Goal: Task Accomplishment & Management: Manage account settings

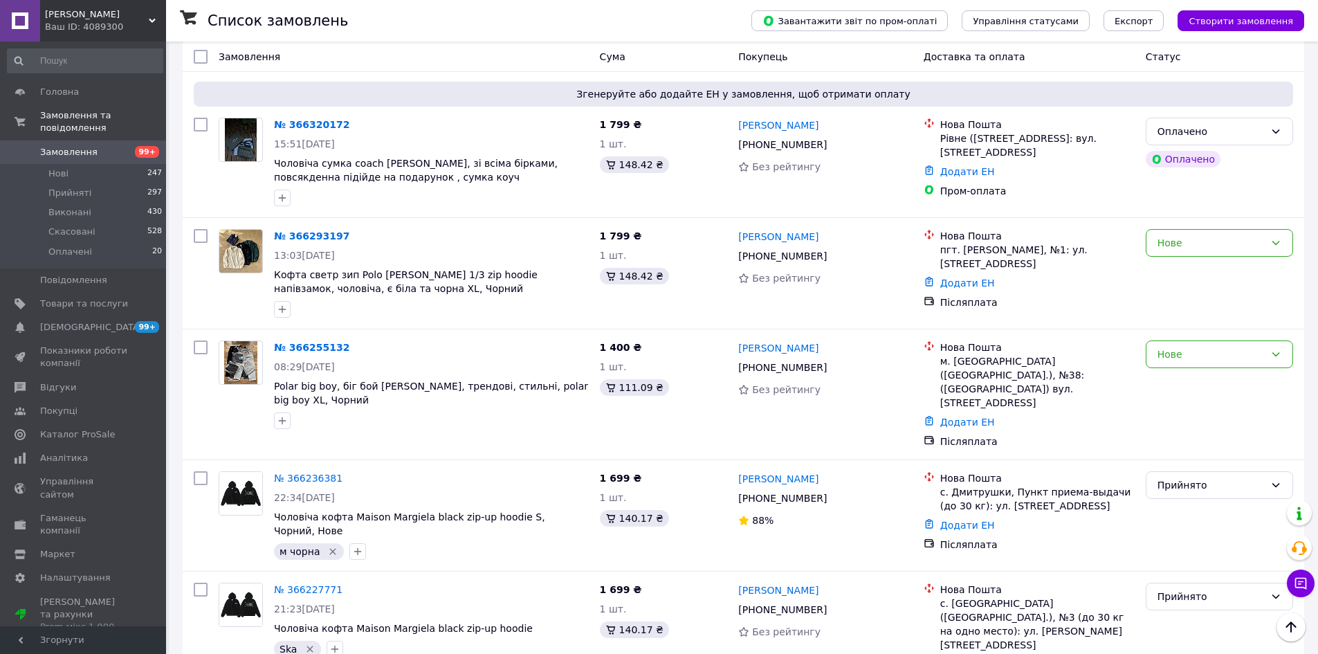
scroll to position [138, 0]
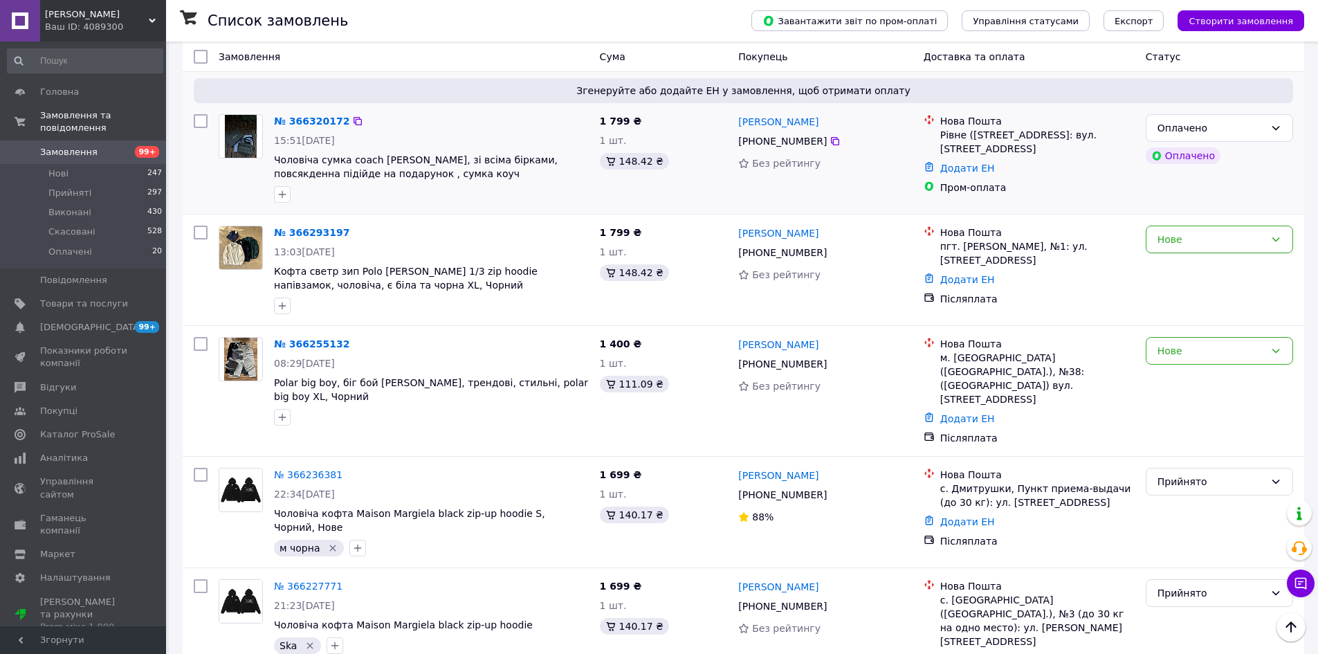
click at [1220, 192] on div "Оплачено Оплачено" at bounding box center [1219, 159] width 158 height 100
click at [1157, 419] on div "Нове" at bounding box center [1219, 390] width 158 height 119
click at [831, 250] on icon at bounding box center [835, 252] width 8 height 8
click at [225, 265] on img at bounding box center [240, 247] width 43 height 43
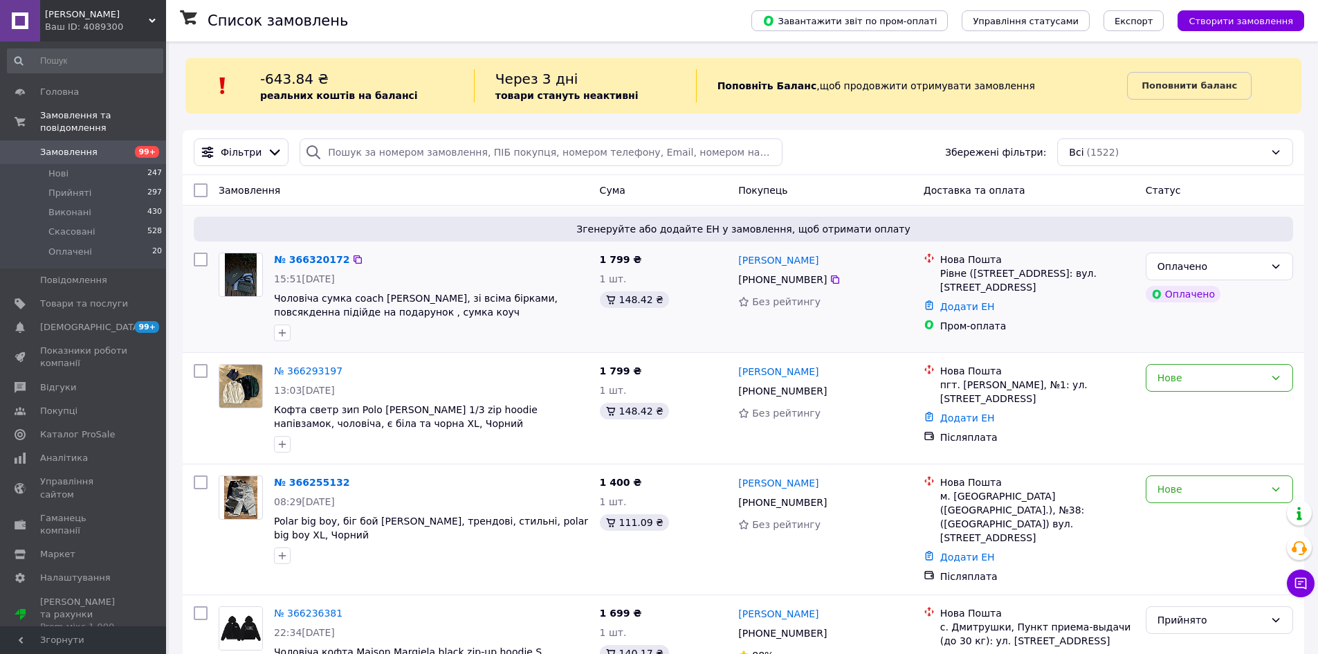
click at [250, 330] on div at bounding box center [240, 297] width 55 height 100
drag, startPoint x: 1146, startPoint y: 320, endPoint x: 1138, endPoint y: 325, distance: 9.0
click at [1146, 320] on div "Оплачено Оплачено" at bounding box center [1219, 297] width 158 height 100
click at [839, 427] on div "[PERSON_NAME] [PHONE_NUMBER] Без рейтингу" at bounding box center [825, 408] width 185 height 100
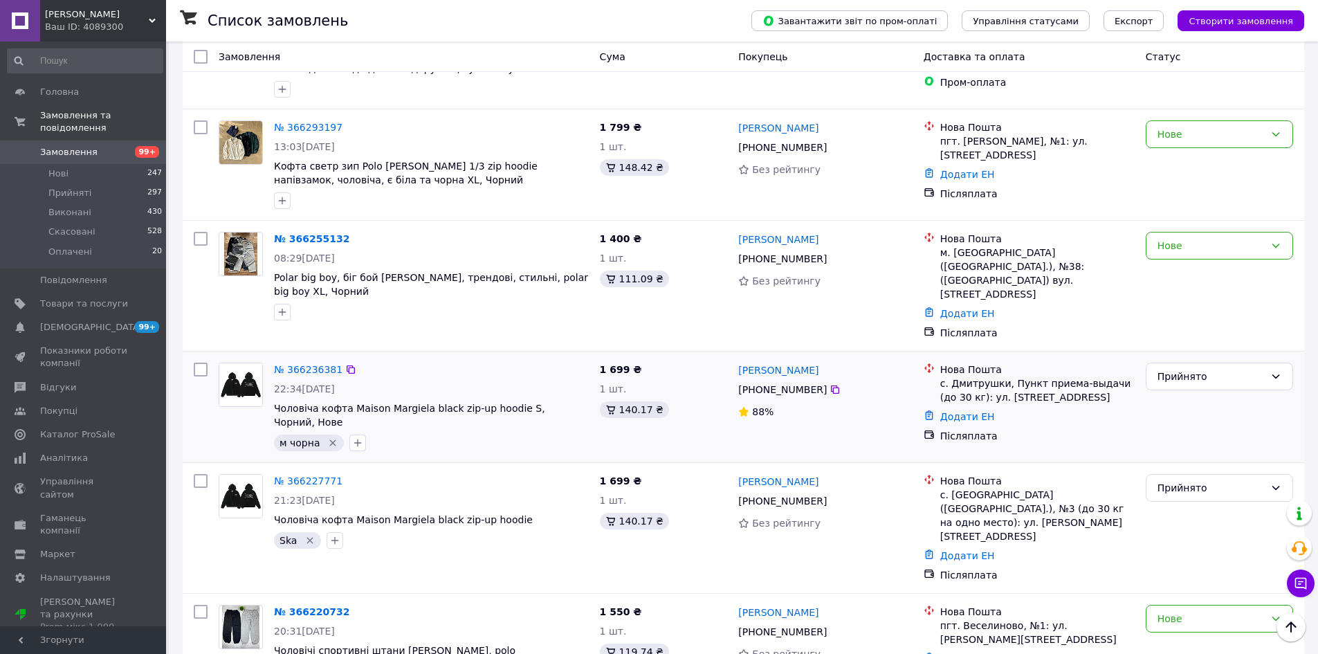
scroll to position [277, 0]
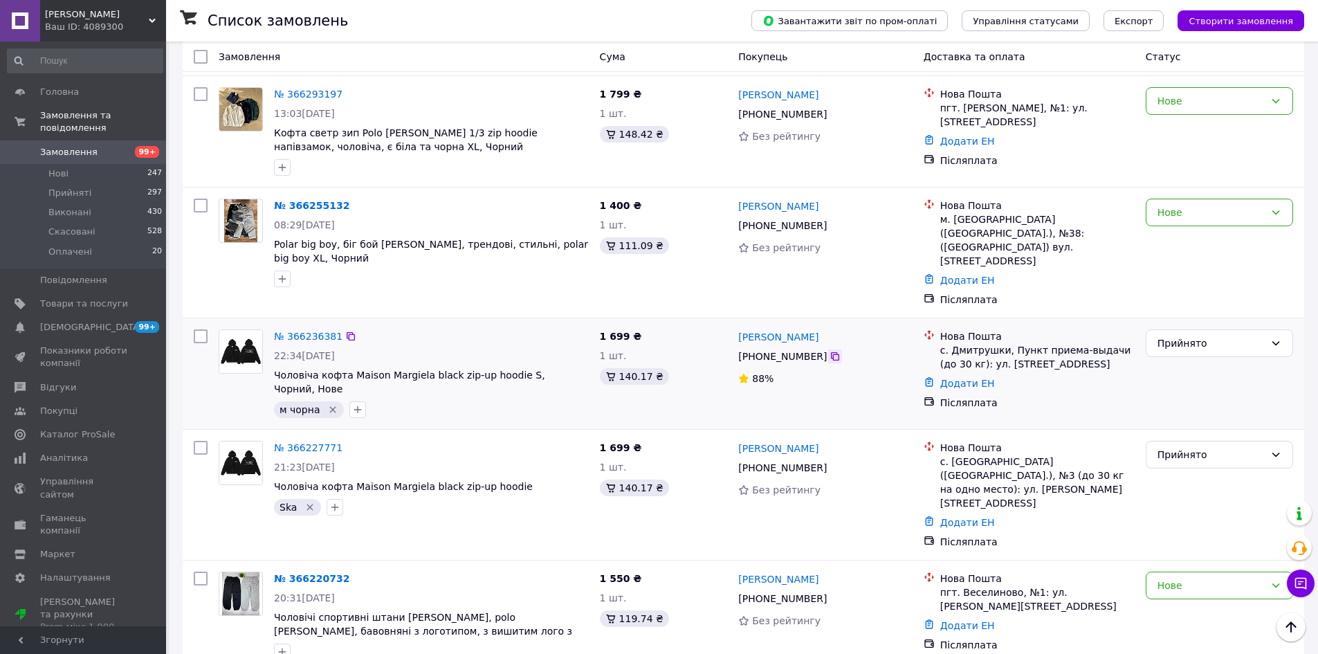
click at [830, 351] on icon at bounding box center [835, 356] width 11 height 11
click at [962, 343] on div "с. Дмитрушки, Пункт приема-выдачи (до 30 кг): ул. [STREET_ADDRESS]" at bounding box center [1037, 357] width 194 height 28
copy div "Дмитрушки"
click at [874, 430] on div "№ 366227771 21:23[DATE] Чоловіча кофта Maison Margiela black zip-up hoodie Ska …" at bounding box center [744, 495] width 1122 height 130
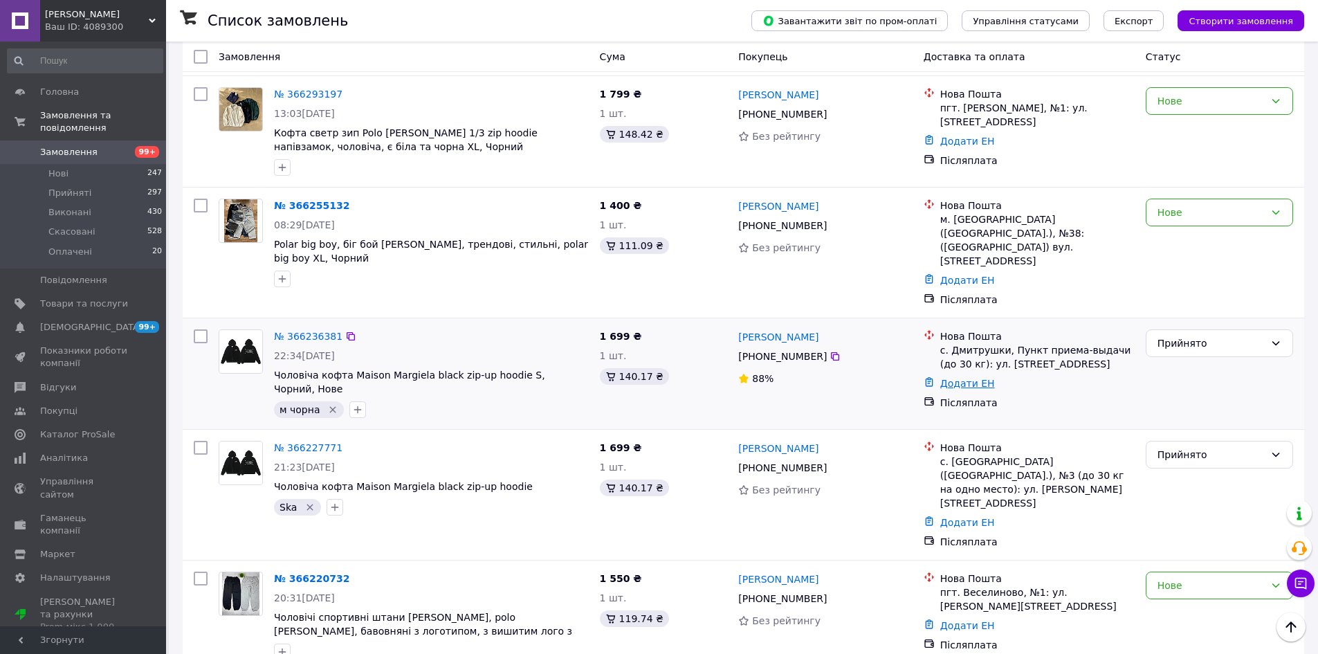
click at [955, 378] on link "Додати ЕН" at bounding box center [967, 383] width 55 height 11
click at [926, 412] on input "Додати ЕН" at bounding box center [882, 421] width 185 height 28
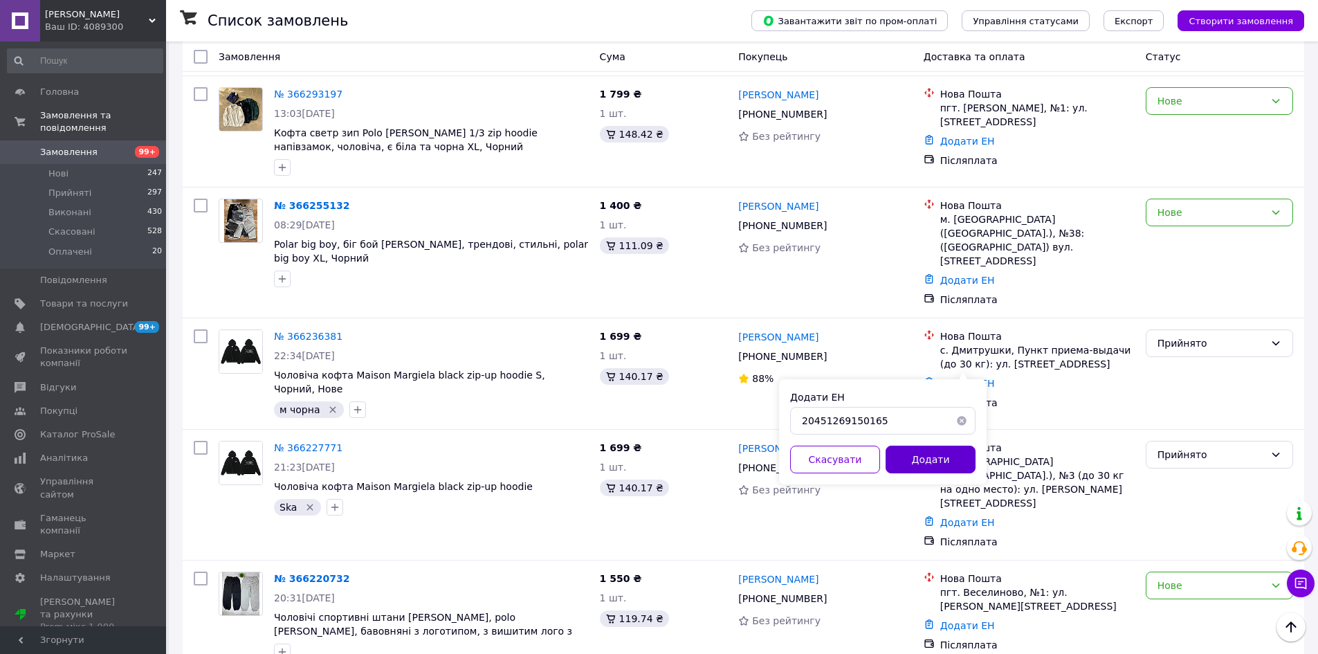
type input "20451269150165"
click at [924, 449] on button "Додати" at bounding box center [931, 460] width 90 height 28
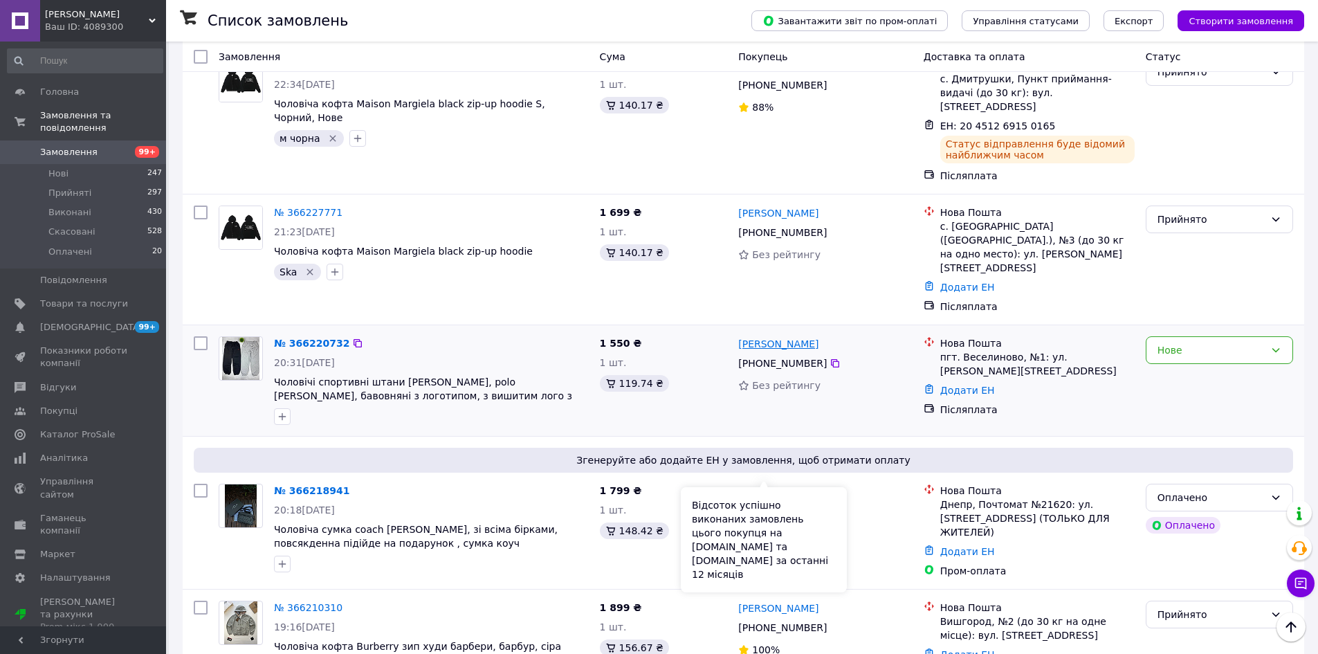
scroll to position [515, 0]
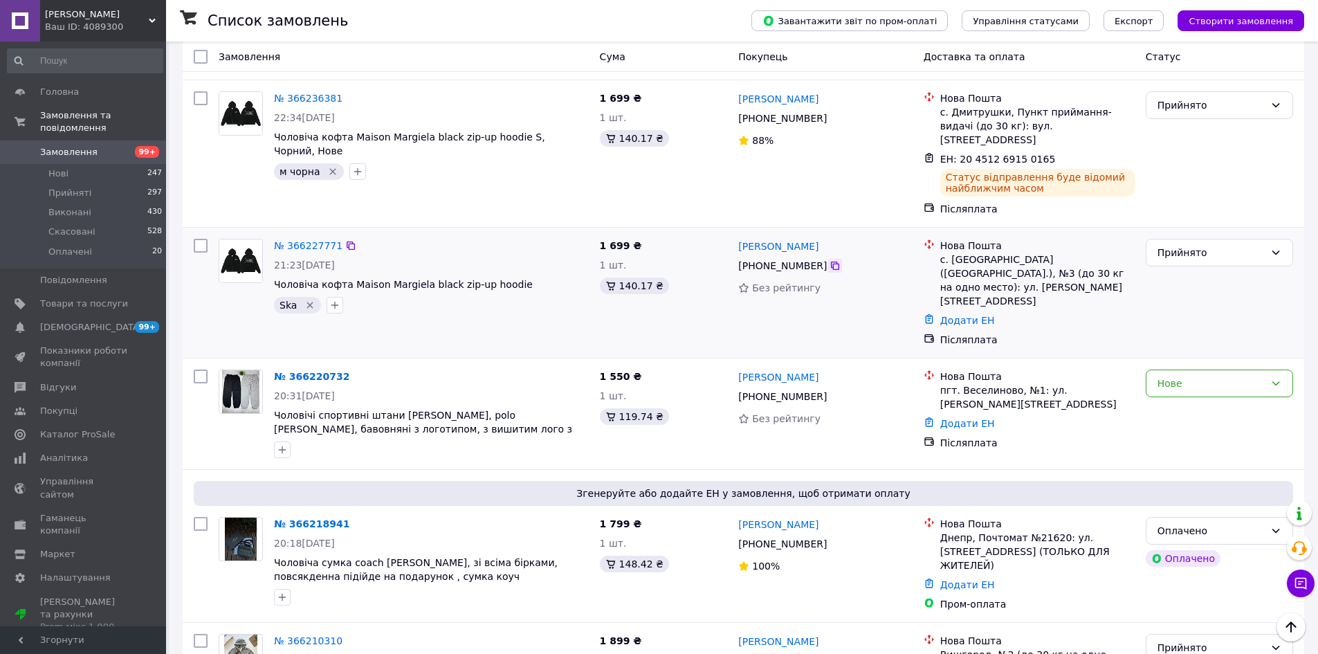
click at [831, 262] on icon at bounding box center [835, 266] width 8 height 8
click at [962, 239] on div "Нова Пошта" at bounding box center [1037, 246] width 194 height 14
click at [962, 253] on div "с. [GEOGRAPHIC_DATA] ([GEOGRAPHIC_DATA].), №3 (до 30 кг на одно место): ул. [PE…" at bounding box center [1037, 280] width 194 height 55
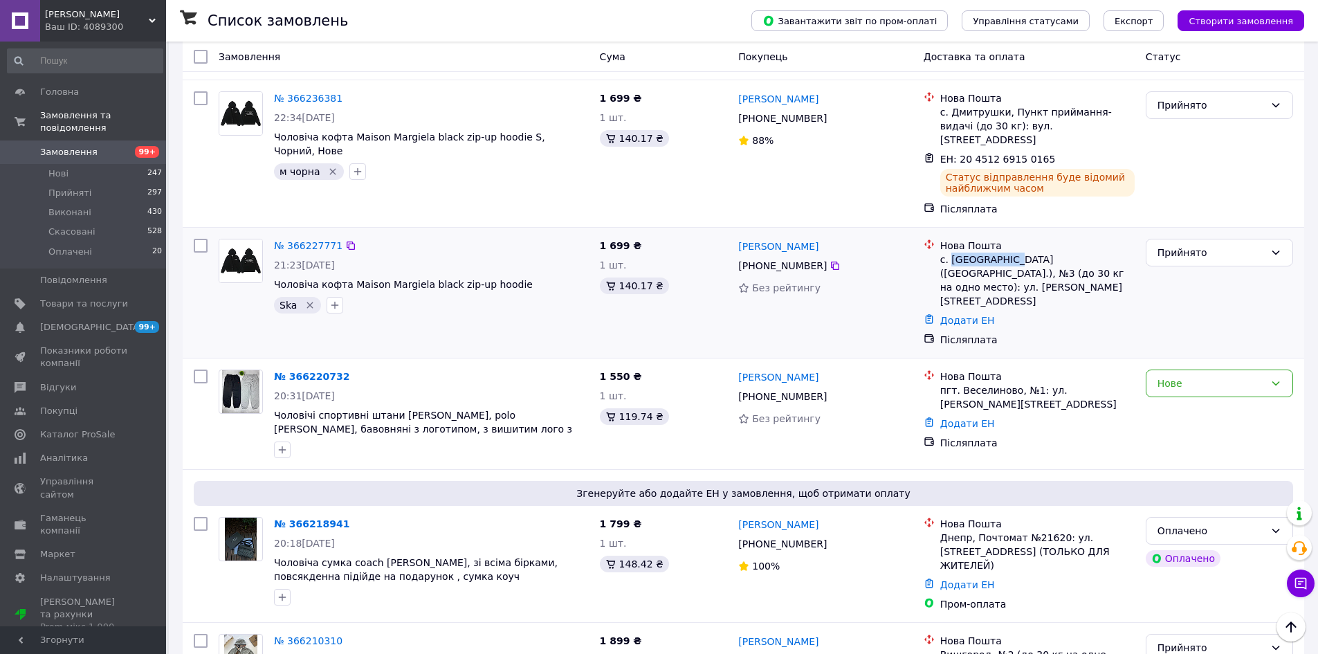
click at [962, 253] on div "с. [GEOGRAPHIC_DATA] ([GEOGRAPHIC_DATA].), №3 (до 30 кг на одно место): ул. [PE…" at bounding box center [1037, 280] width 194 height 55
copy div "[GEOGRAPHIC_DATA]"
click at [959, 315] on link "Додати ЕН" at bounding box center [967, 320] width 55 height 11
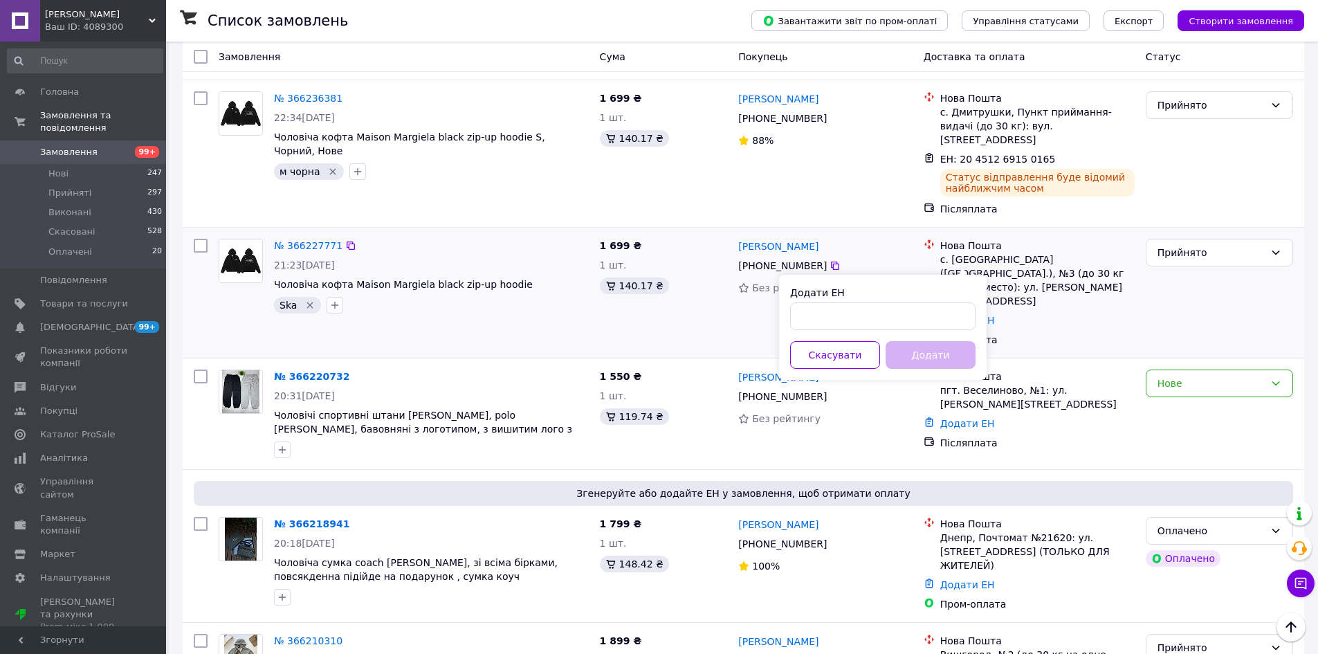
click at [958, 298] on div "Додати ЕН" at bounding box center [882, 293] width 185 height 14
click at [953, 327] on input "Додати ЕН" at bounding box center [882, 316] width 185 height 28
paste input "20451269150582"
type input "20451269150582"
click at [942, 363] on button "Додати" at bounding box center [931, 355] width 90 height 28
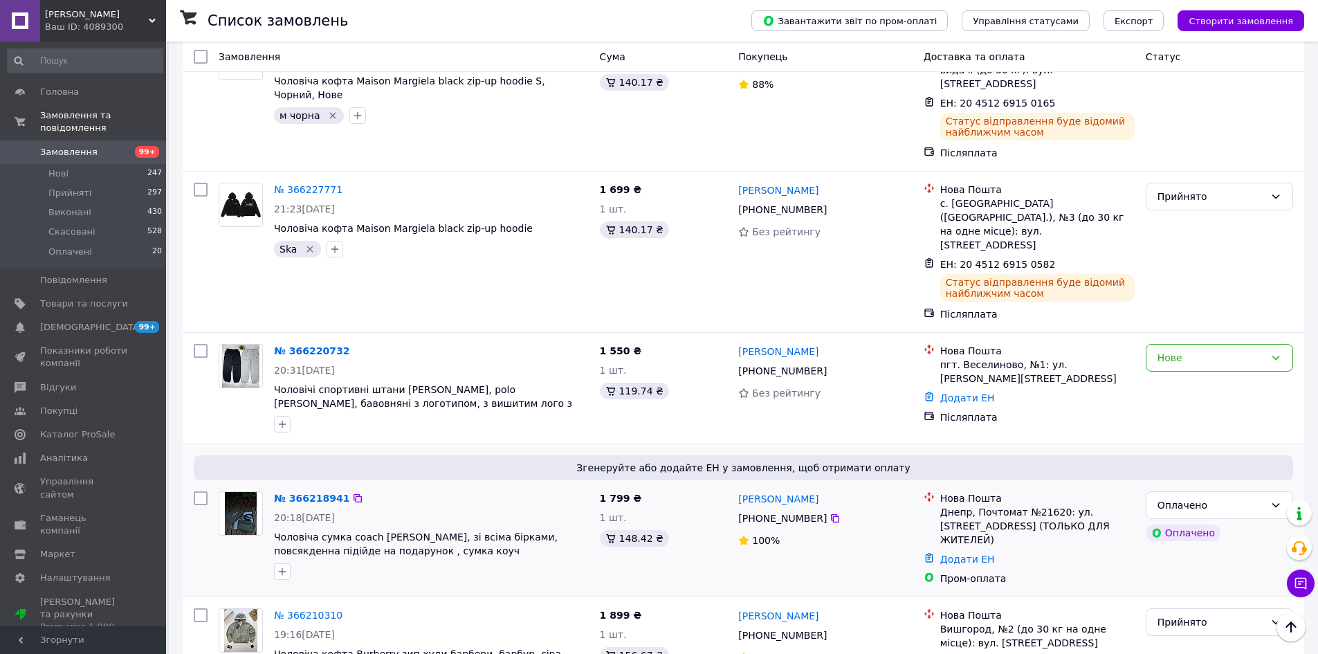
scroll to position [545, 0]
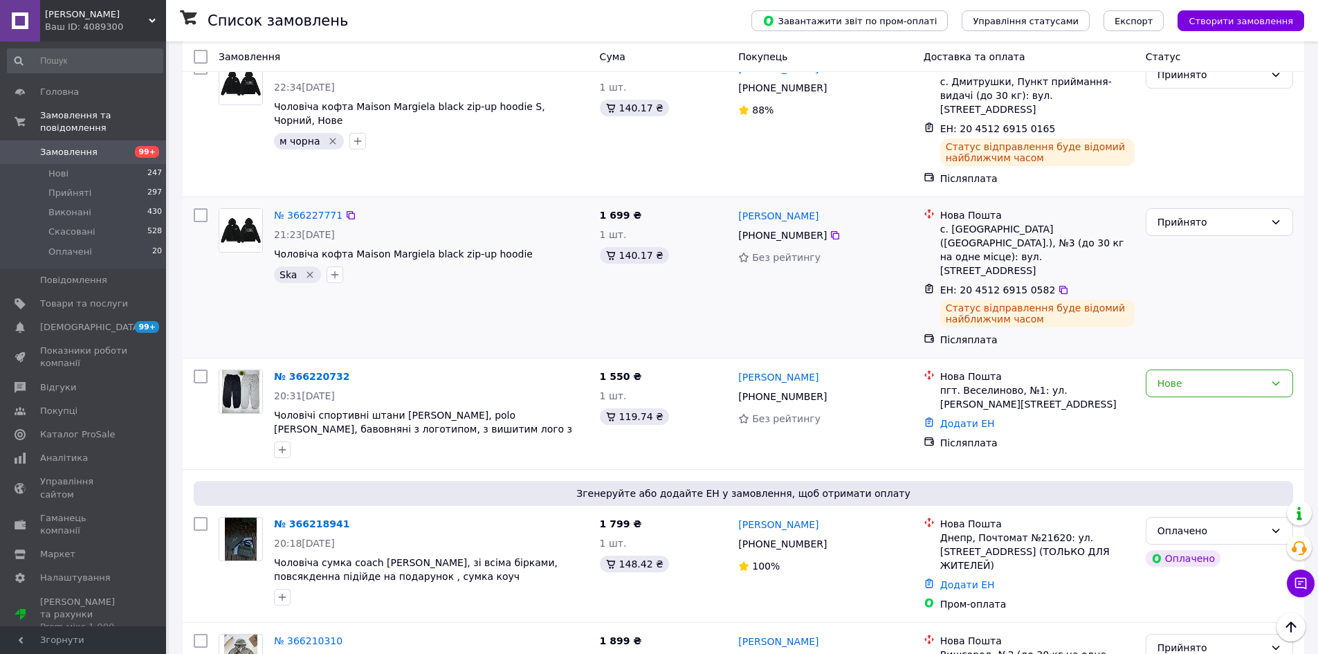
click at [1221, 229] on div "Прийнято" at bounding box center [1219, 277] width 158 height 149
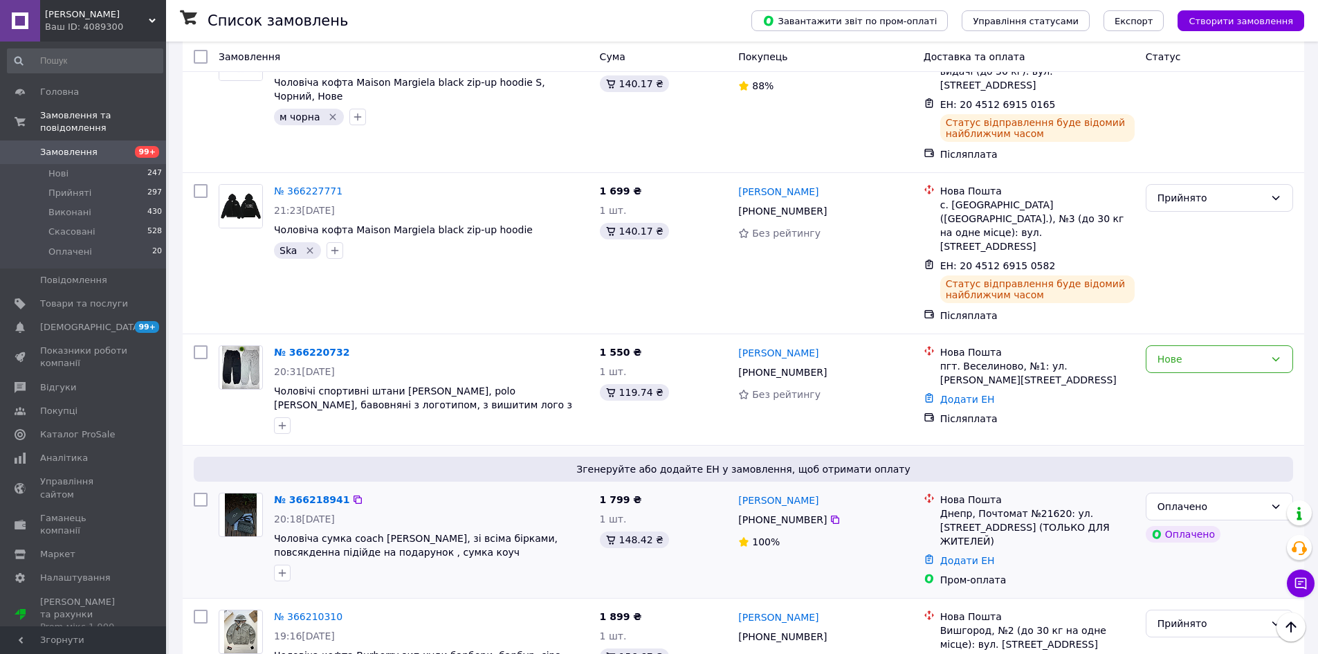
scroll to position [614, 0]
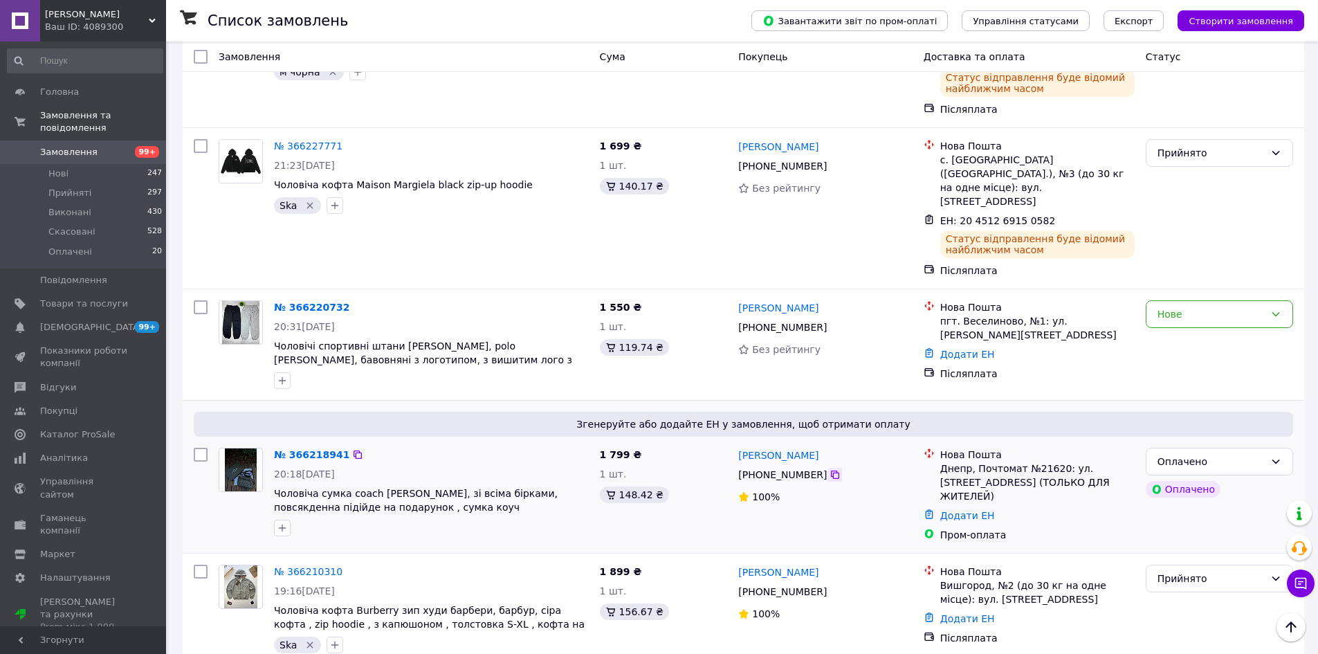
click at [831, 471] on icon at bounding box center [835, 475] width 8 height 8
click at [958, 506] on div "Додати ЕН" at bounding box center [1038, 515] width 200 height 19
click at [951, 510] on link "Додати ЕН" at bounding box center [967, 515] width 55 height 11
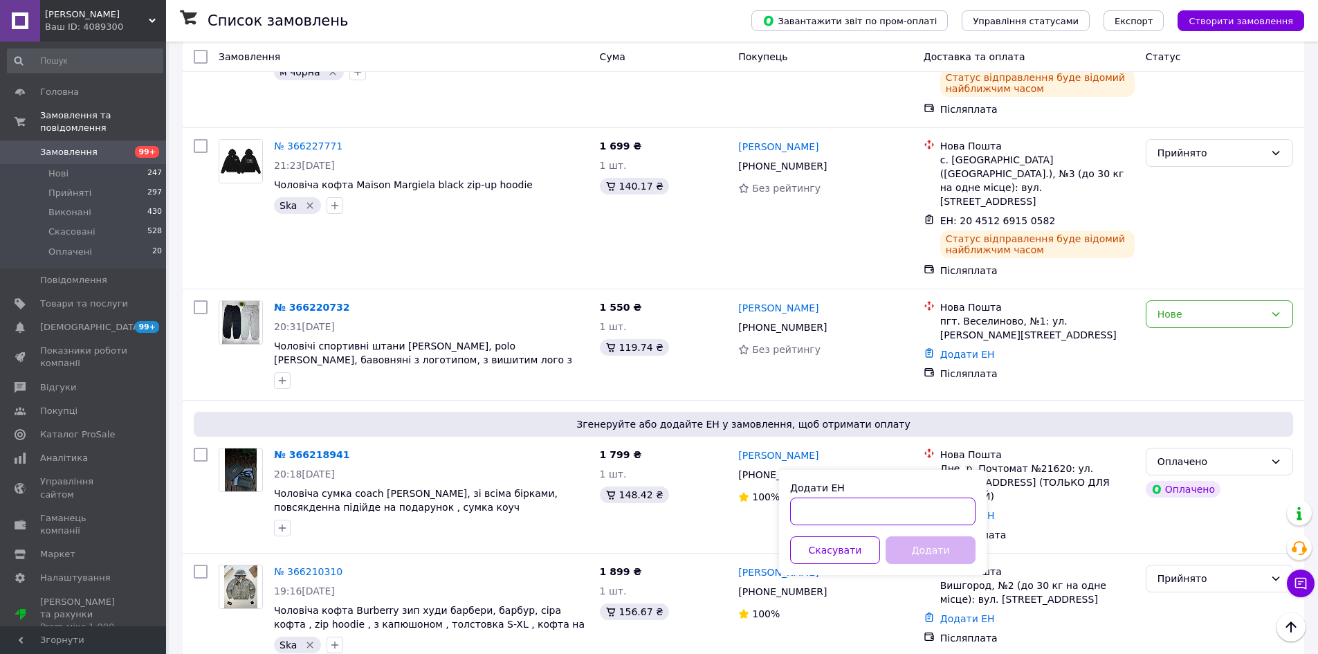
click at [921, 515] on input "Додати ЕН" at bounding box center [882, 511] width 185 height 28
paste input "20451269152053"
type input "20451269152053"
click at [922, 545] on button "Додати" at bounding box center [931, 550] width 90 height 28
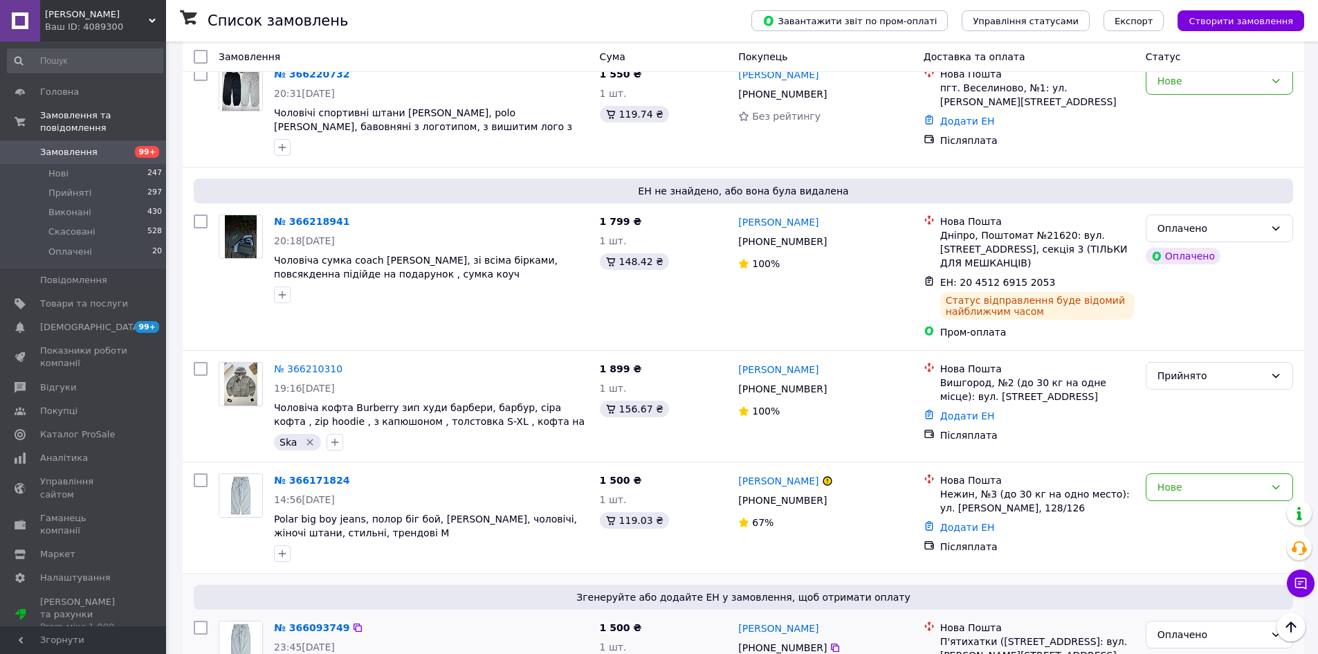
scroll to position [811, 0]
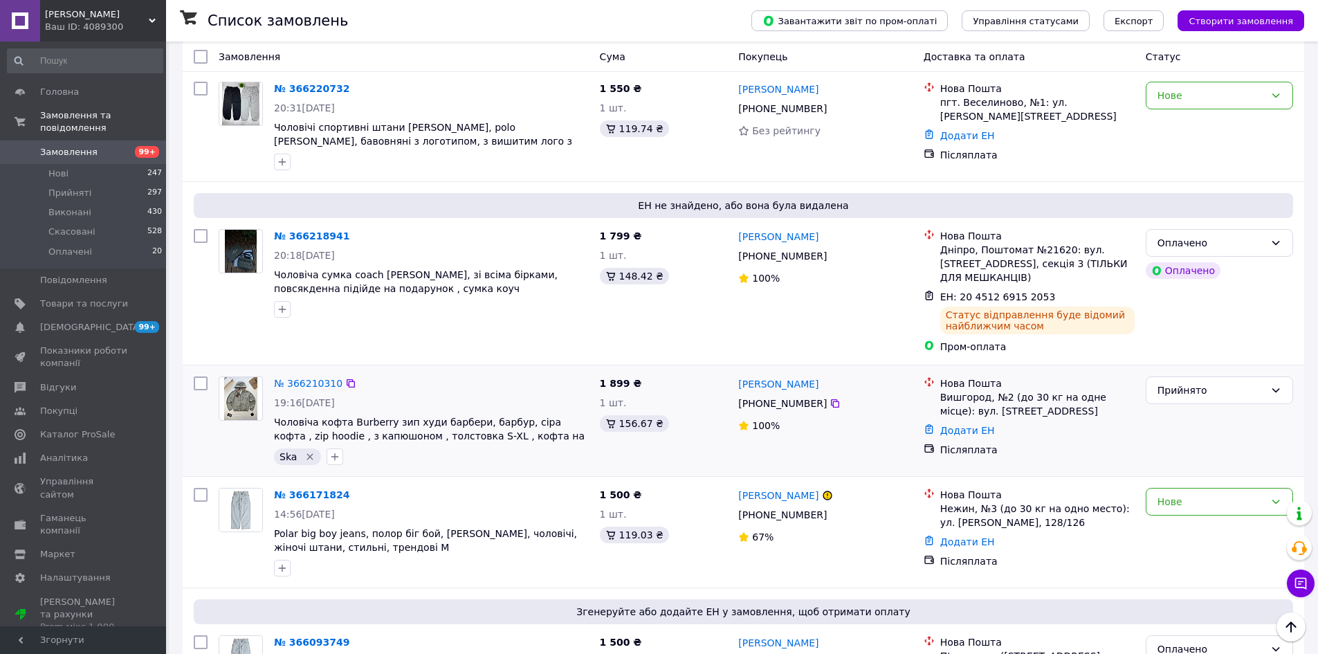
click at [817, 394] on div "[PHONE_NUMBER]" at bounding box center [783, 403] width 94 height 19
click at [830, 398] on icon at bounding box center [835, 403] width 11 height 11
click at [953, 421] on div "Додати ЕН" at bounding box center [1038, 430] width 200 height 19
click at [951, 425] on link "Додати ЕН" at bounding box center [967, 430] width 55 height 11
click at [936, 423] on input "Додати ЕН" at bounding box center [882, 426] width 185 height 28
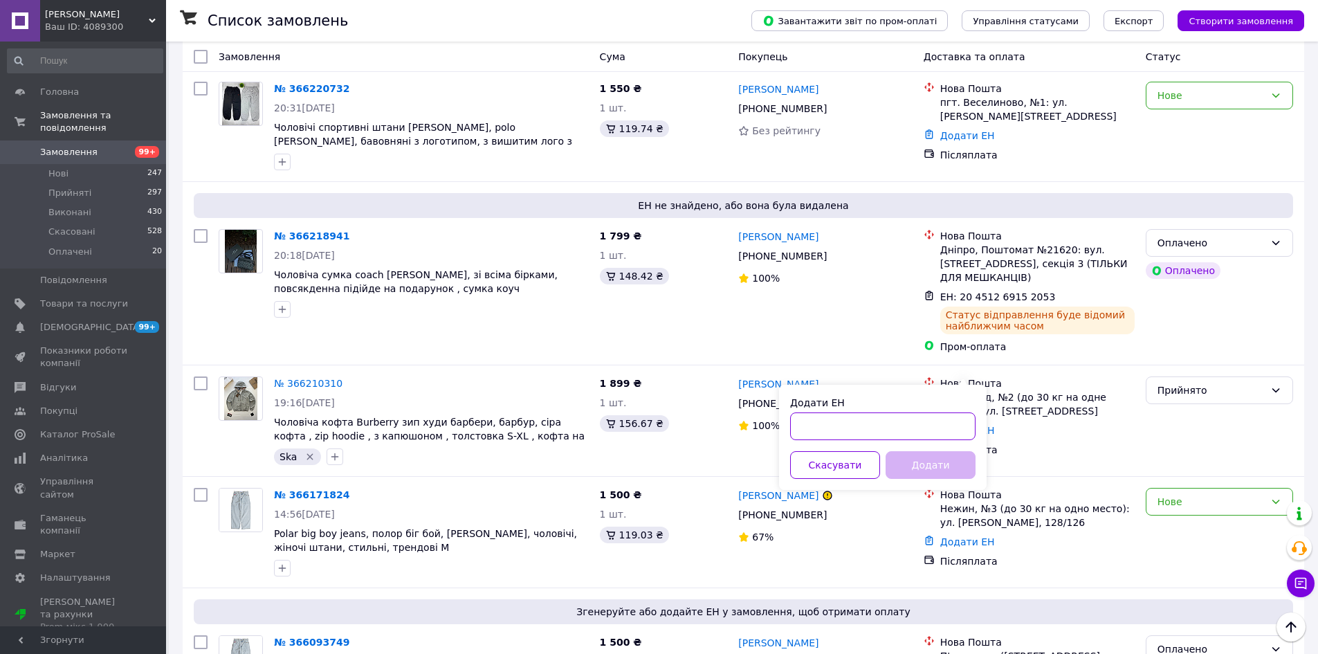
paste input "20451269154255"
type input "20451269154255"
click at [932, 469] on button "Додати" at bounding box center [931, 465] width 90 height 28
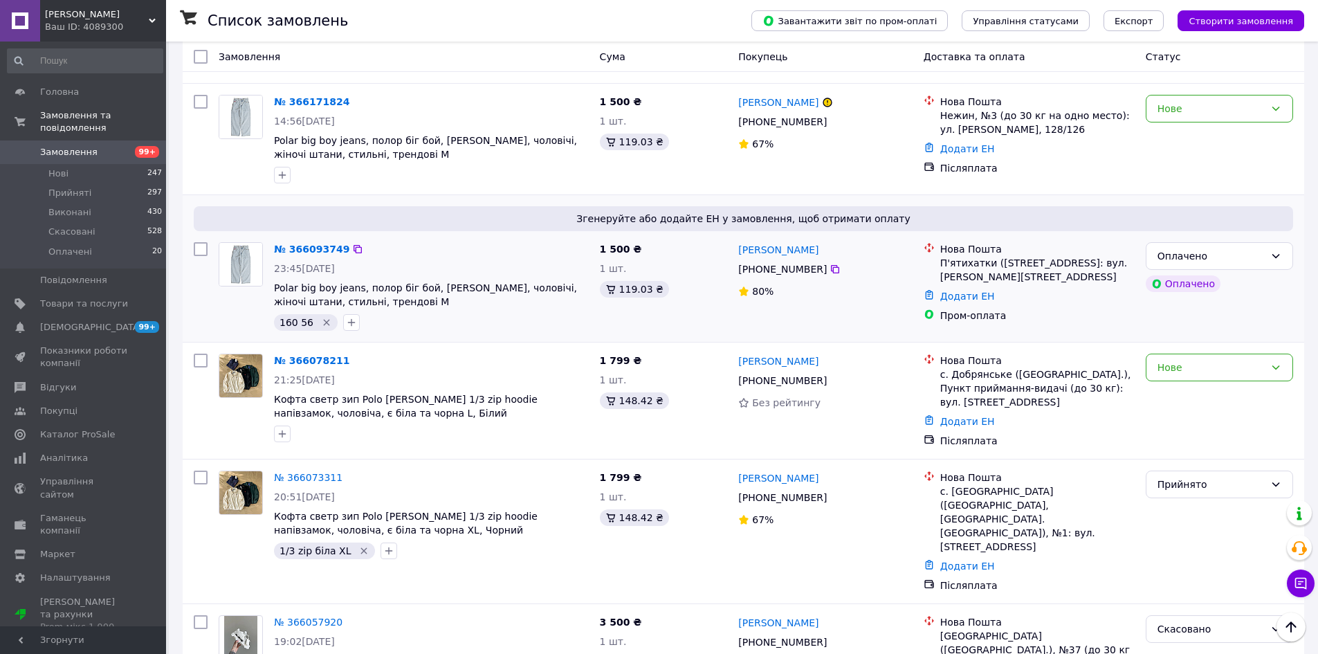
scroll to position [1215, 0]
click at [830, 264] on icon at bounding box center [835, 269] width 11 height 11
click at [961, 291] on link "Додати ЕН" at bounding box center [967, 296] width 55 height 11
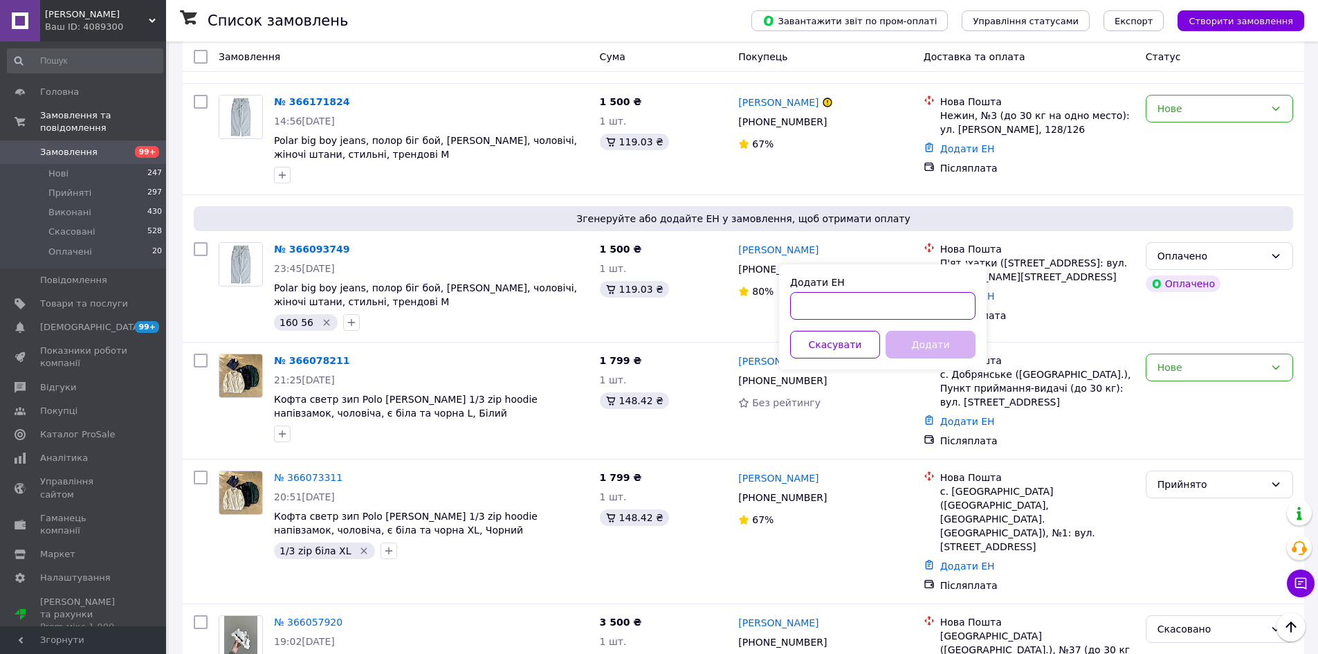
click at [938, 300] on input "Додати ЕН" at bounding box center [882, 306] width 185 height 28
paste input "20451269154594"
type input "20451269154594"
click at [927, 337] on button "Додати" at bounding box center [931, 345] width 90 height 28
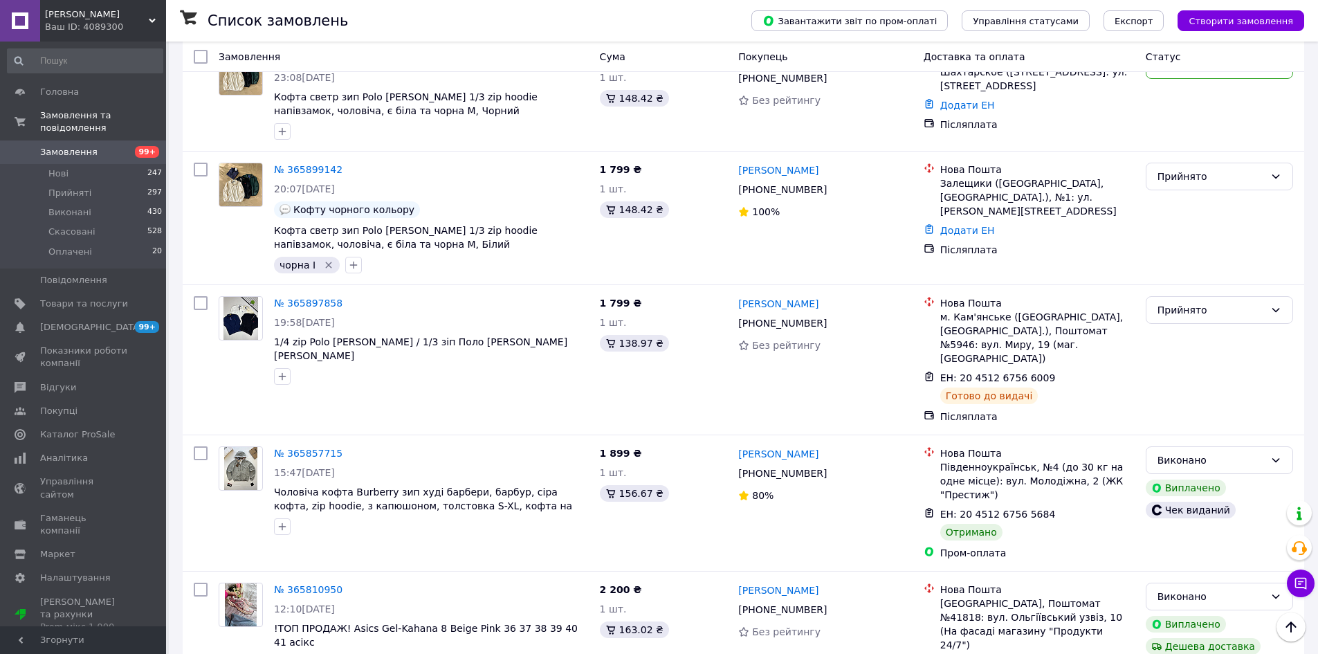
scroll to position [2491, 0]
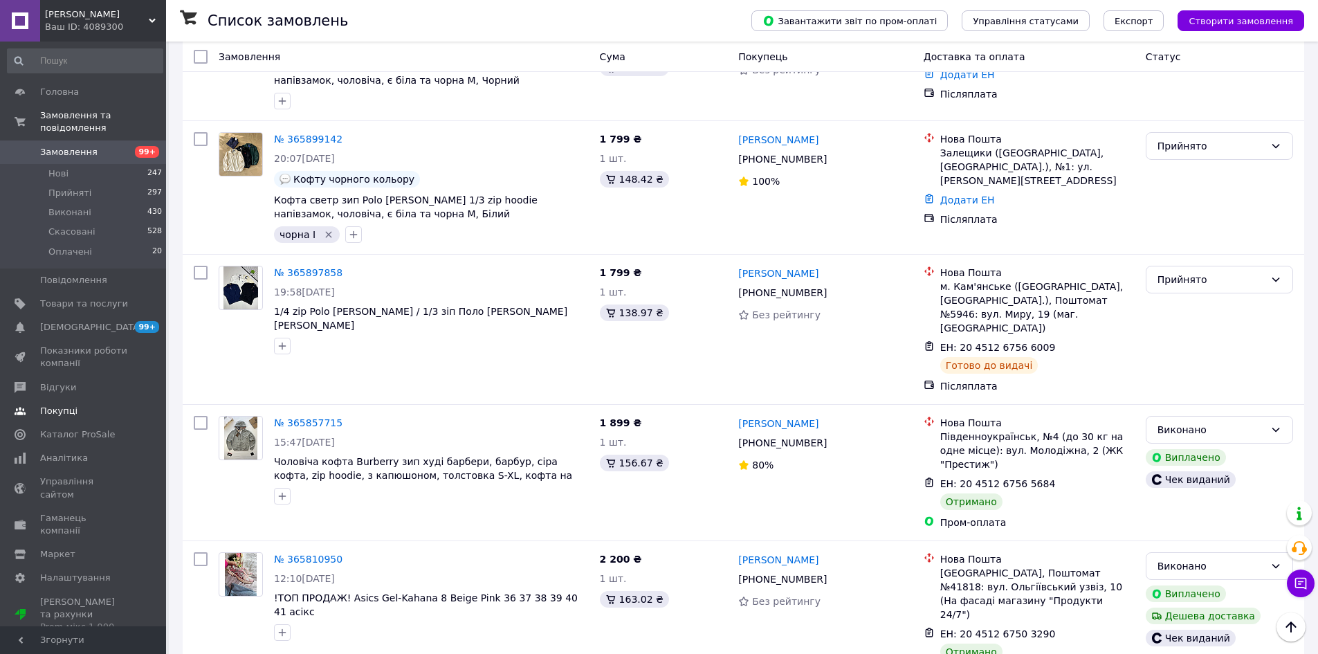
click at [21, 408] on link "Покупці" at bounding box center [85, 411] width 170 height 24
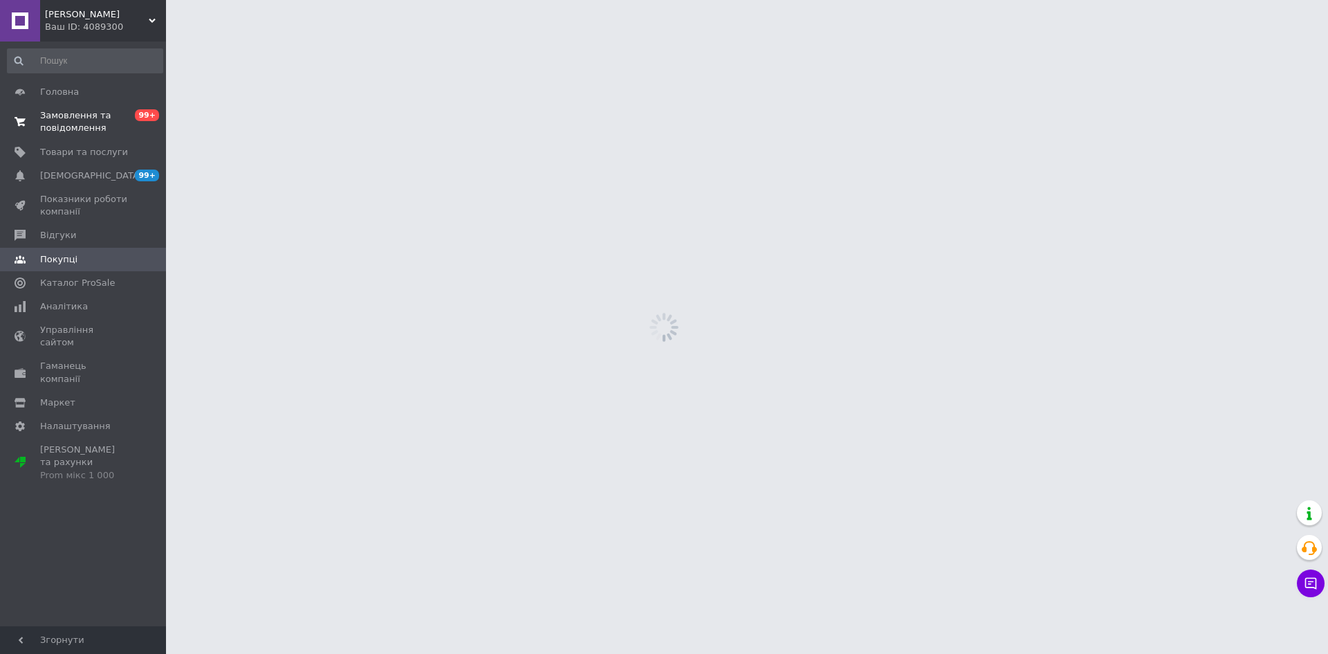
click at [28, 122] on span at bounding box center [20, 121] width 40 height 25
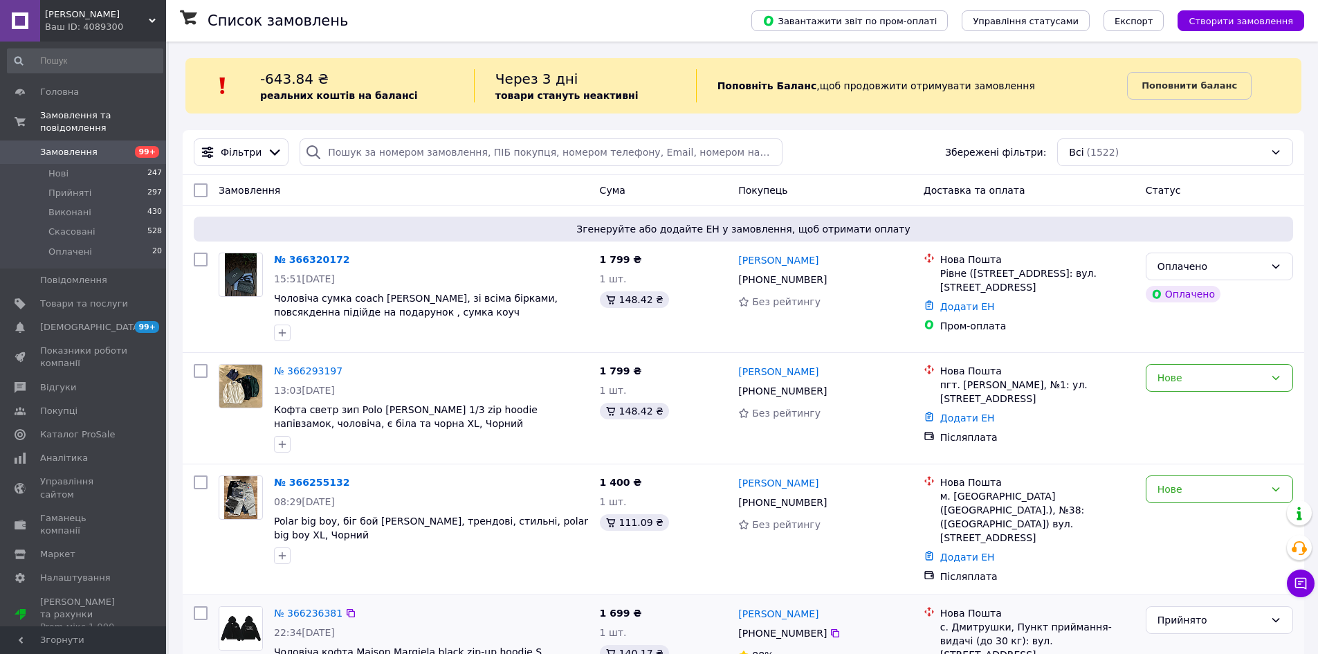
click at [356, 605] on div "№ 366236381" at bounding box center [432, 613] width 318 height 17
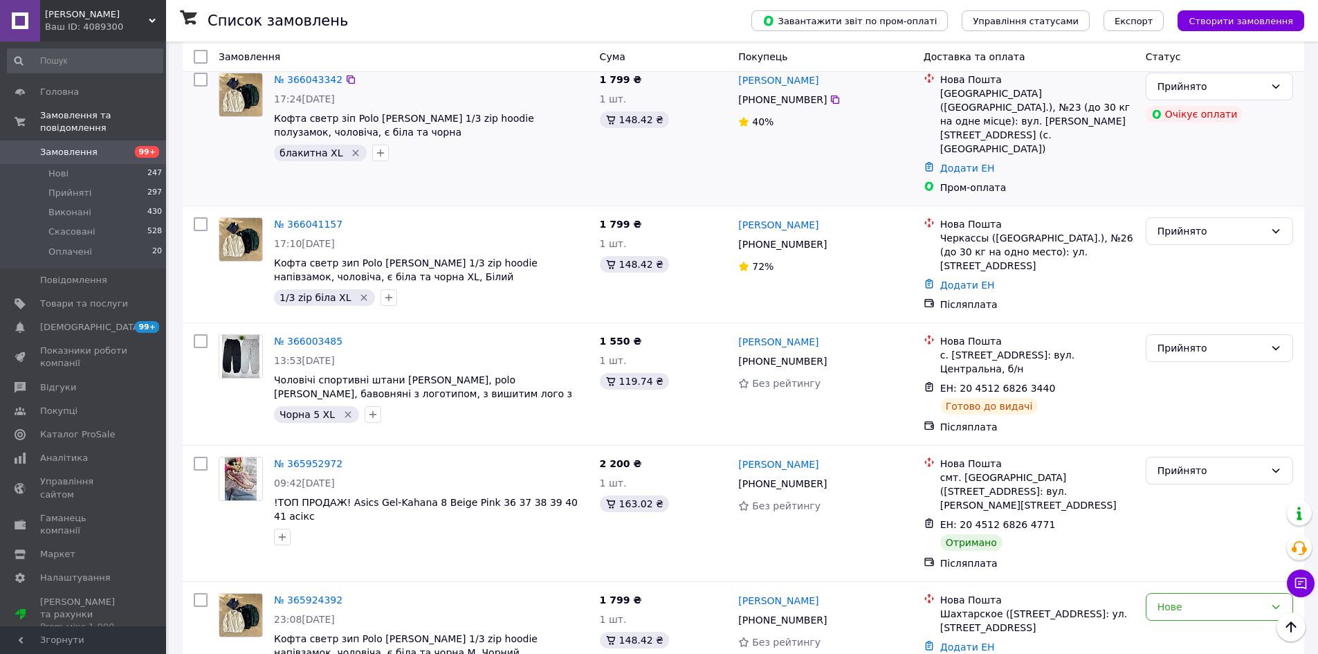
scroll to position [1937, 0]
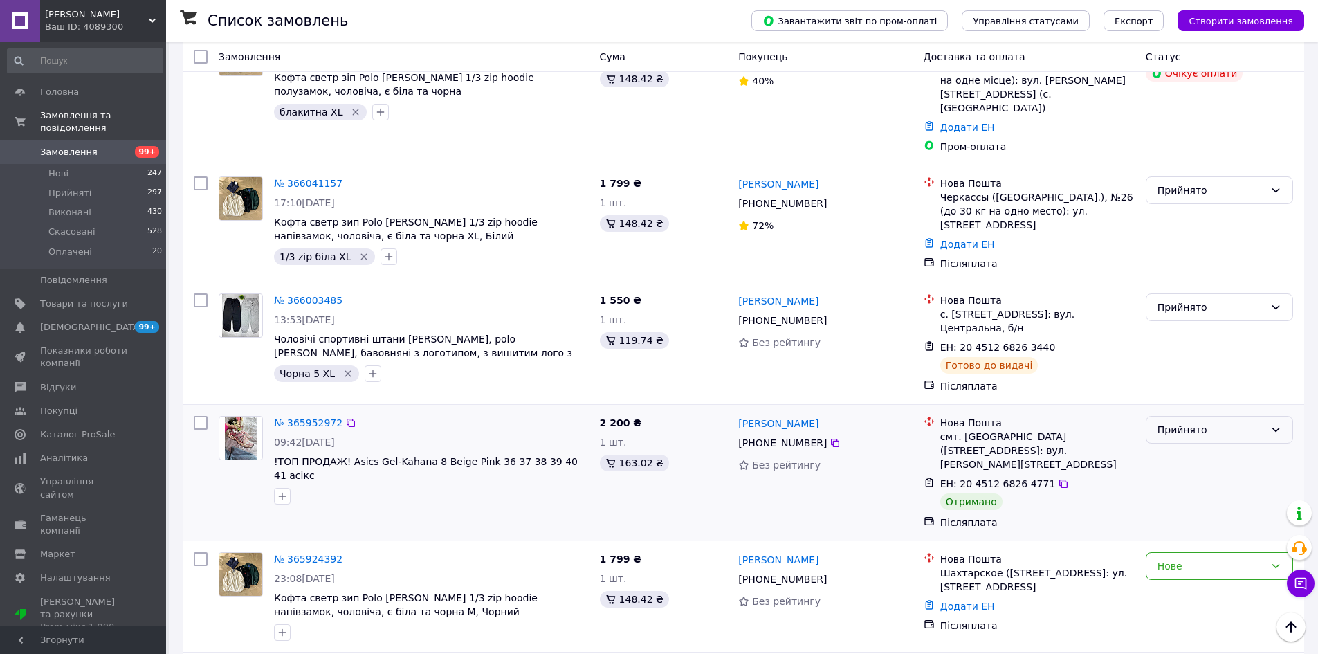
click at [1172, 416] on div "Прийнято" at bounding box center [1219, 430] width 147 height 28
click at [1168, 320] on li "Виконано" at bounding box center [1220, 324] width 146 height 25
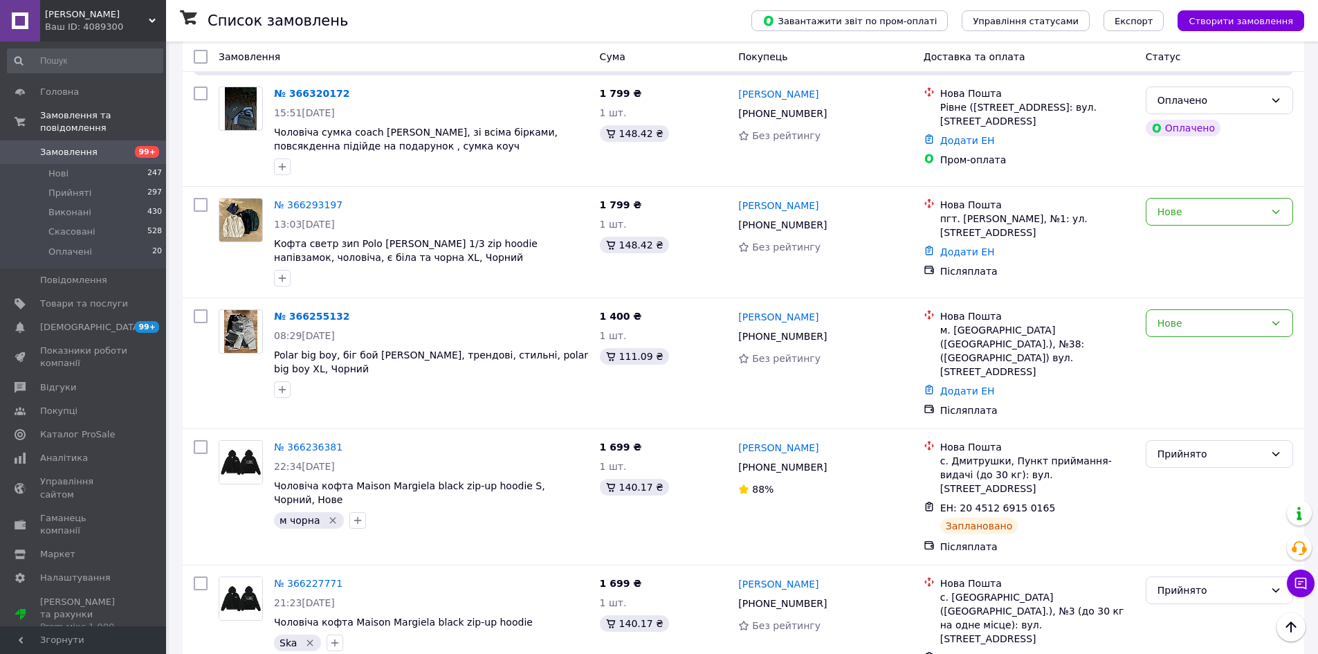
scroll to position [0, 0]
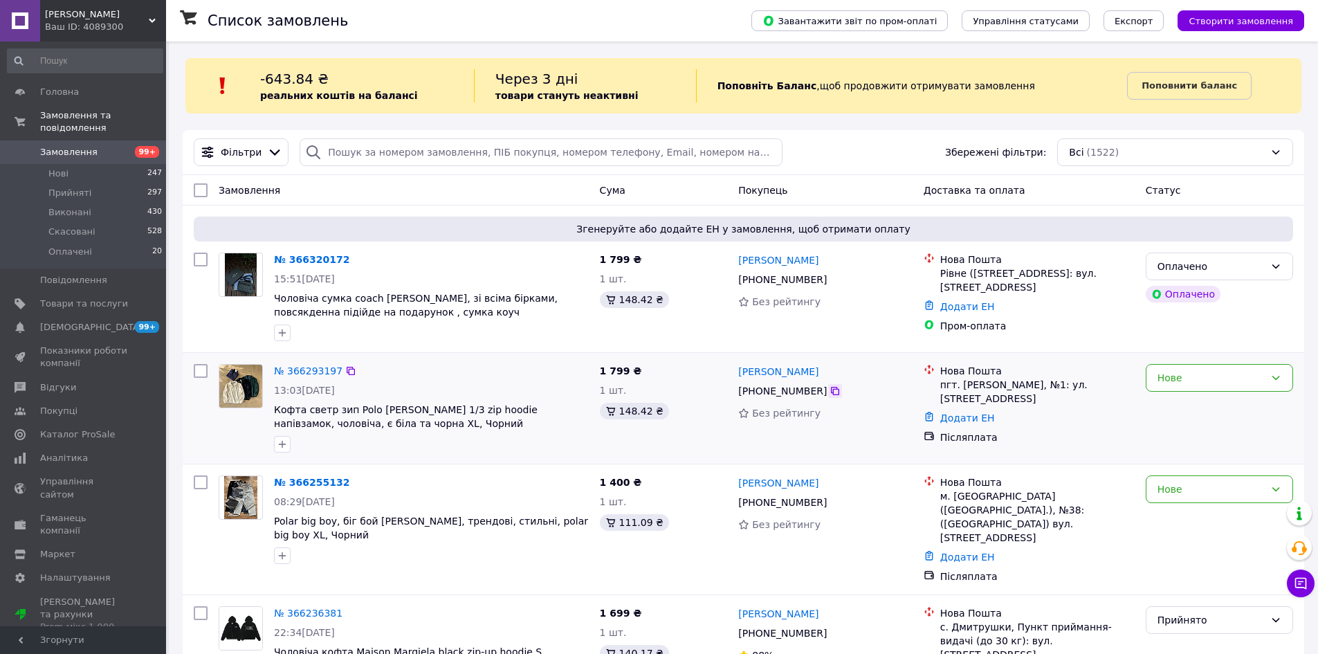
click at [830, 392] on icon at bounding box center [835, 390] width 11 height 11
click at [248, 329] on div at bounding box center [240, 297] width 55 height 100
click at [504, 367] on div "№ 366293197" at bounding box center [432, 371] width 318 height 17
click at [825, 442] on div "[PERSON_NAME] [PHONE_NUMBER] Без рейтингу" at bounding box center [825, 408] width 185 height 100
